Goal: Transaction & Acquisition: Purchase product/service

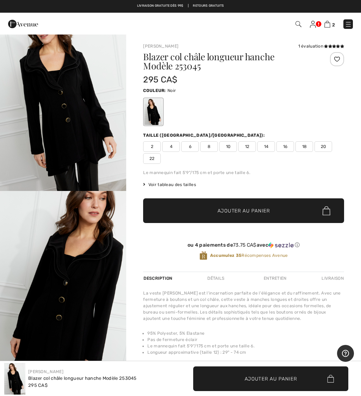
scroll to position [32, 0]
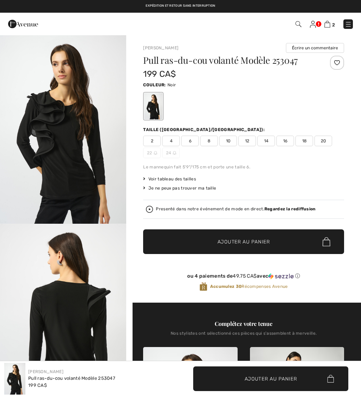
checkbox input "true"
click at [74, 162] on img "1 / 4" at bounding box center [63, 129] width 126 height 189
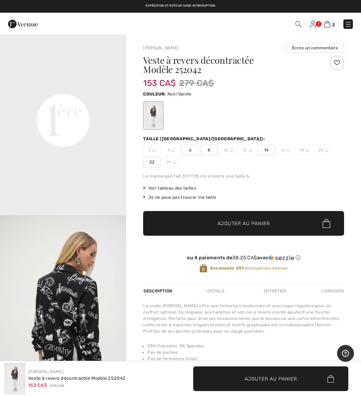
scroll to position [388, 0]
click at [90, 327] on img "3 / 4" at bounding box center [63, 309] width 126 height 189
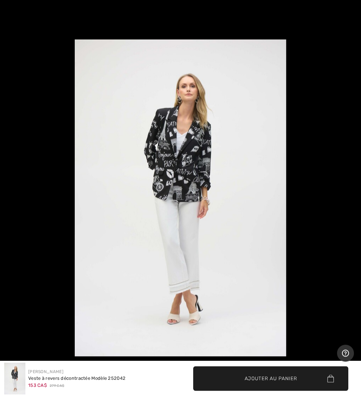
click at [269, 378] on span "Ajouter au panier" at bounding box center [270, 378] width 52 height 7
click at [272, 382] on span "✔ Ajouté au panier Ajouter au panier" at bounding box center [270, 378] width 155 height 25
click at [65, 381] on div "Veste à revers décontractée Modèle 252042" at bounding box center [76, 378] width 97 height 7
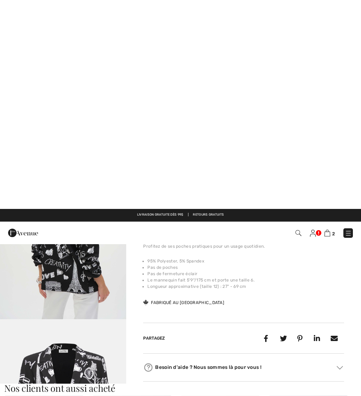
scroll to position [85, 0]
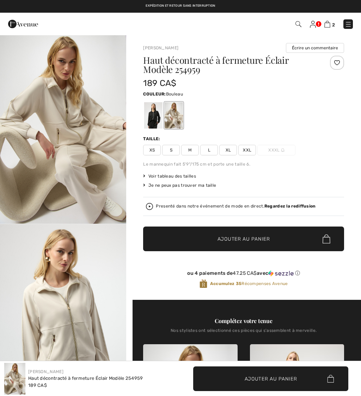
checkbox input "true"
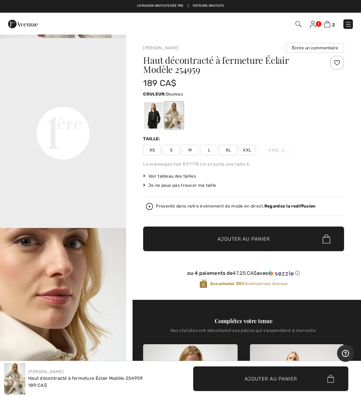
scroll to position [375, 0]
